Goal: Task Accomplishment & Management: Use online tool/utility

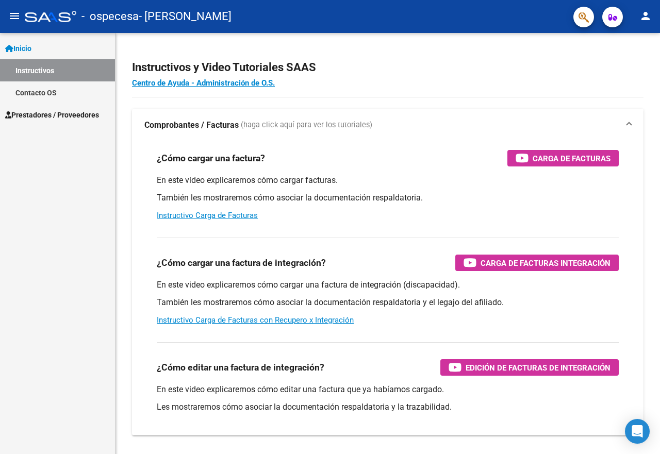
click at [44, 115] on span "Prestadores / Proveedores" at bounding box center [52, 114] width 94 height 11
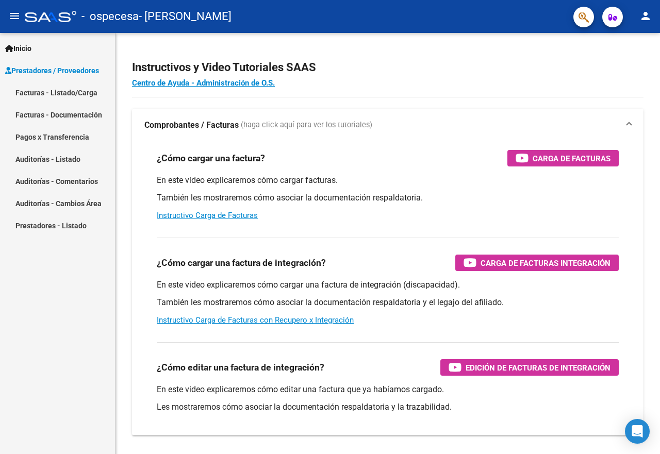
click at [57, 92] on link "Facturas - Listado/Carga" at bounding box center [57, 92] width 115 height 22
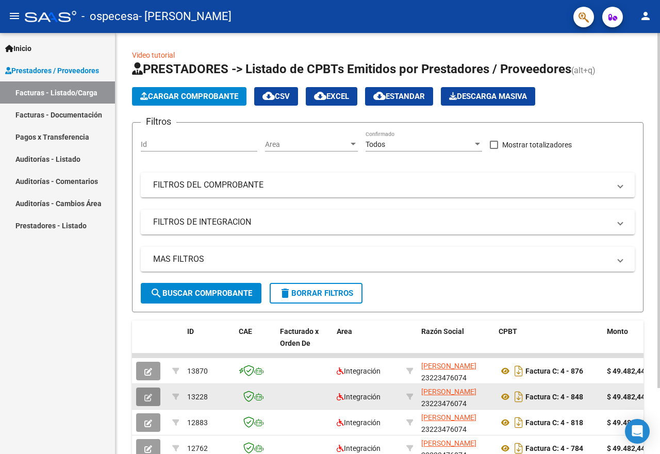
click at [150, 400] on icon "button" at bounding box center [148, 398] width 8 height 8
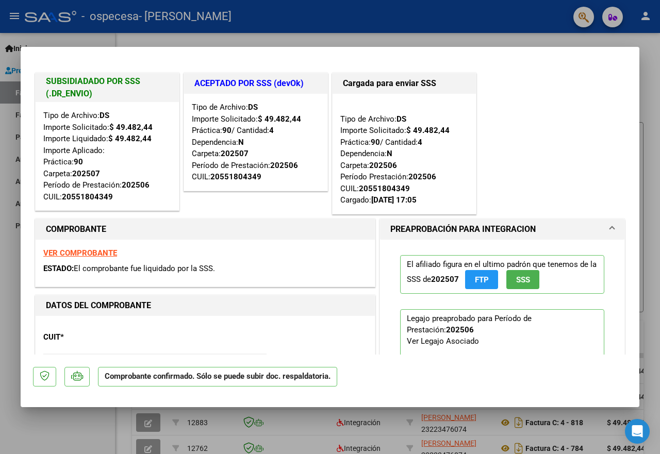
click at [205, 41] on div at bounding box center [330, 227] width 660 height 454
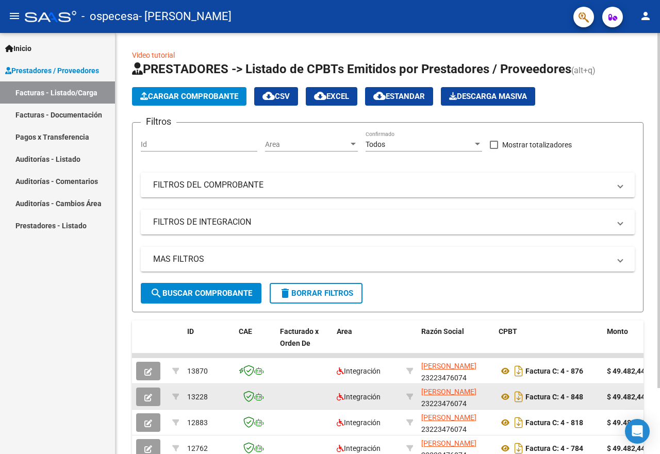
click at [152, 396] on icon "button" at bounding box center [148, 398] width 8 height 8
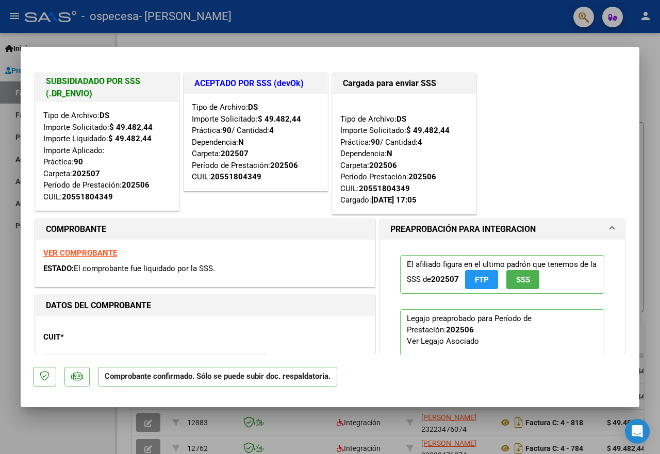
click at [487, 39] on div at bounding box center [330, 227] width 660 height 454
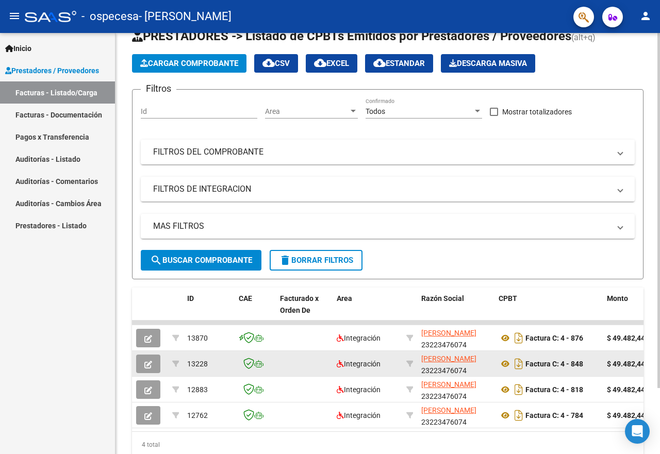
scroll to position [52, 0]
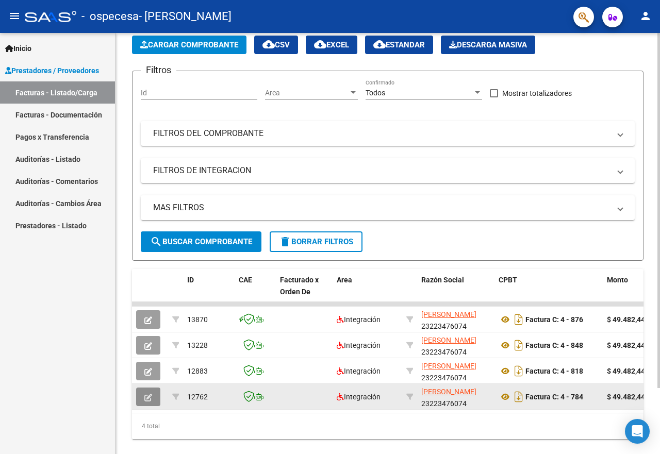
click at [144, 398] on icon "button" at bounding box center [148, 398] width 8 height 8
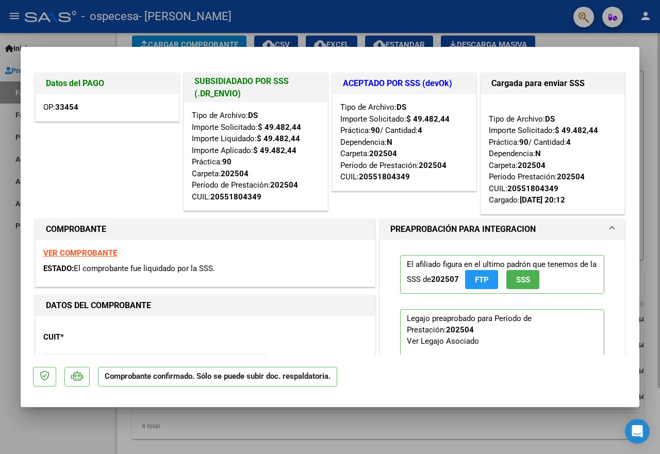
click at [122, 37] on div at bounding box center [330, 227] width 660 height 454
